Goal: Transaction & Acquisition: Purchase product/service

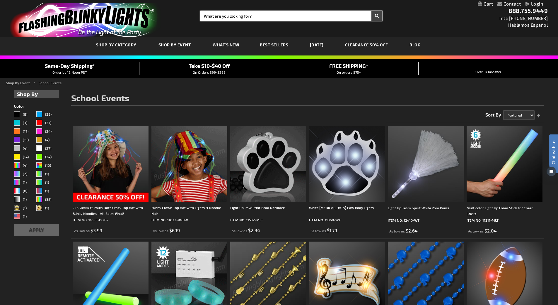
click at [216, 12] on input "Search" at bounding box center [292, 16] width 182 height 10
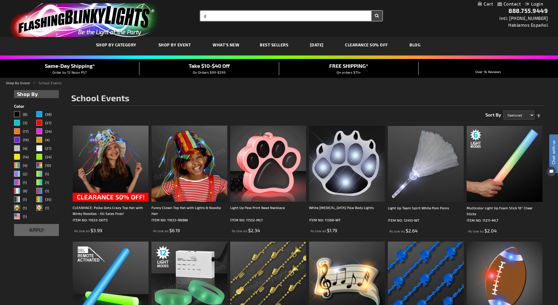
type input "d"
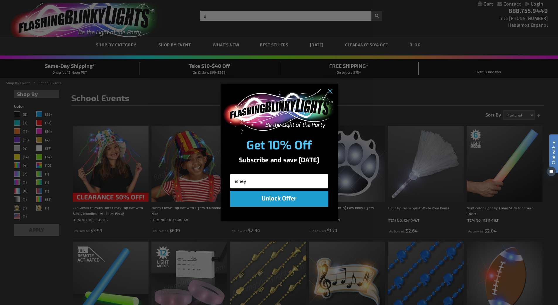
click input "Submit" at bounding box center [0, 0] width 0 height 0
type input "i"
click at [330, 92] on circle "Close dialog" at bounding box center [330, 91] width 10 height 10
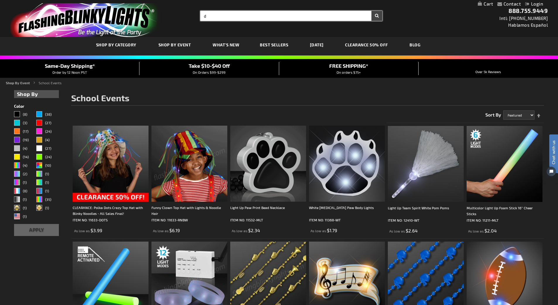
click at [208, 16] on input "d" at bounding box center [292, 16] width 182 height 10
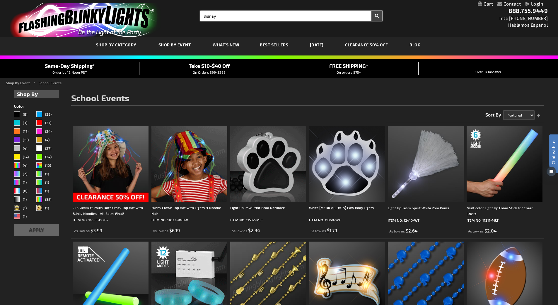
type input "disney"
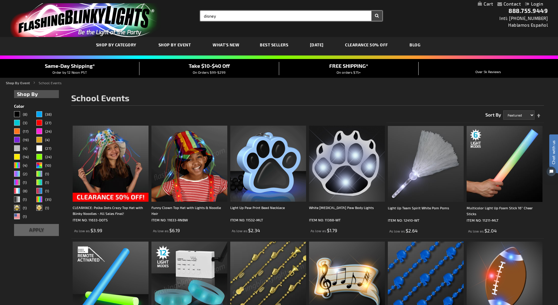
click at [372, 11] on button "Search" at bounding box center [377, 16] width 11 height 10
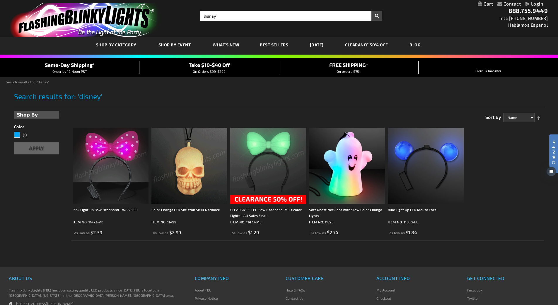
click at [326, 44] on link "[DATE]" at bounding box center [317, 45] width 23 height 20
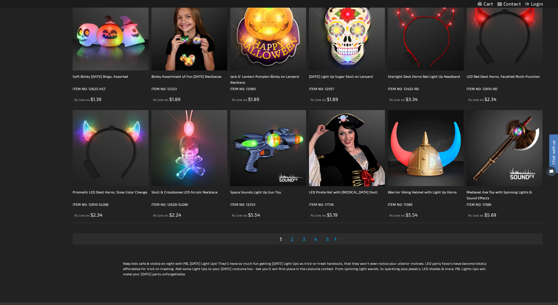
scroll to position [1143, 0]
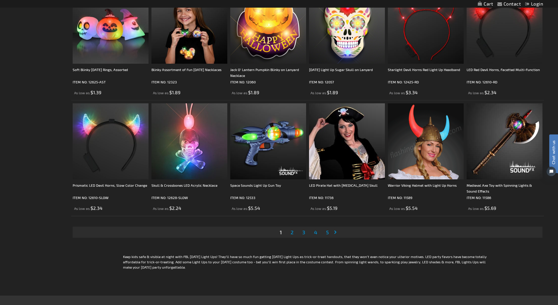
click at [292, 232] on span "2" at bounding box center [292, 232] width 3 height 6
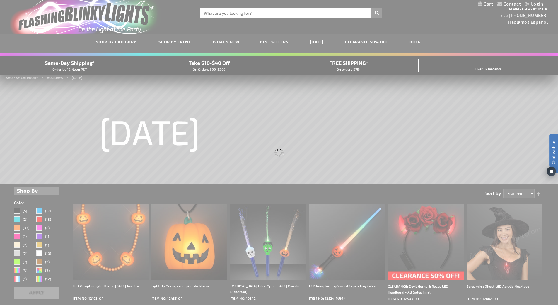
scroll to position [0, 0]
